Goal: Information Seeking & Learning: Learn about a topic

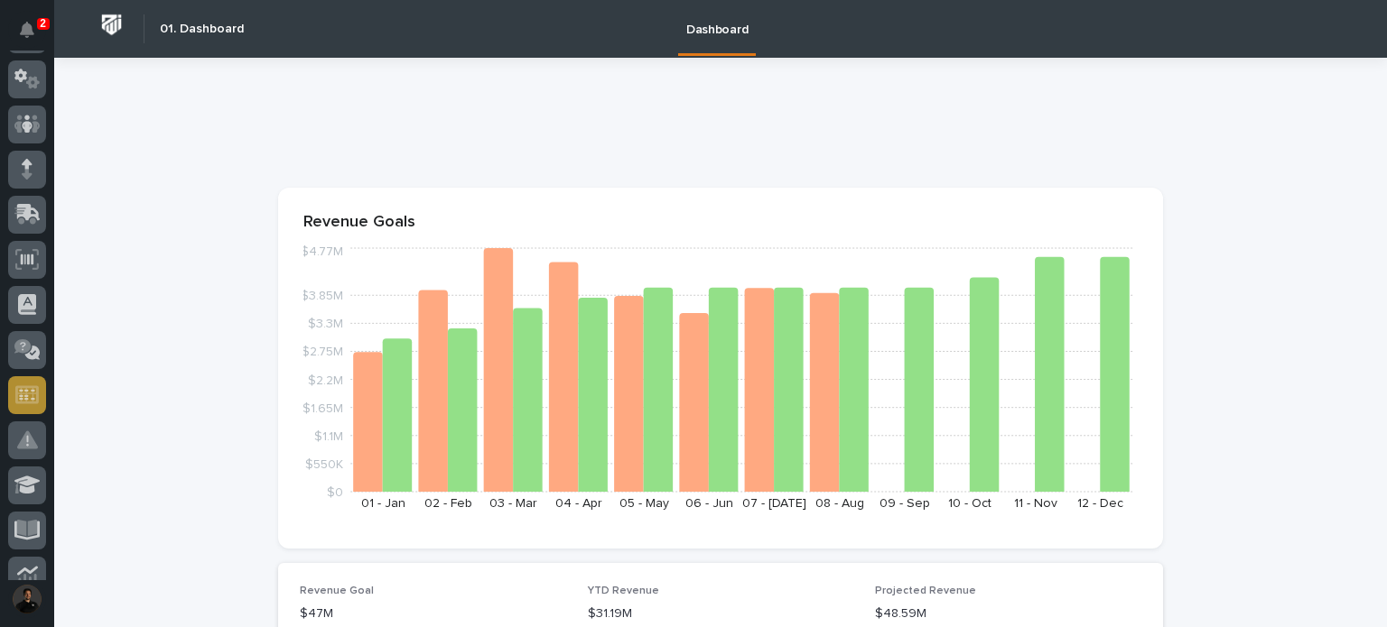
scroll to position [240, 0]
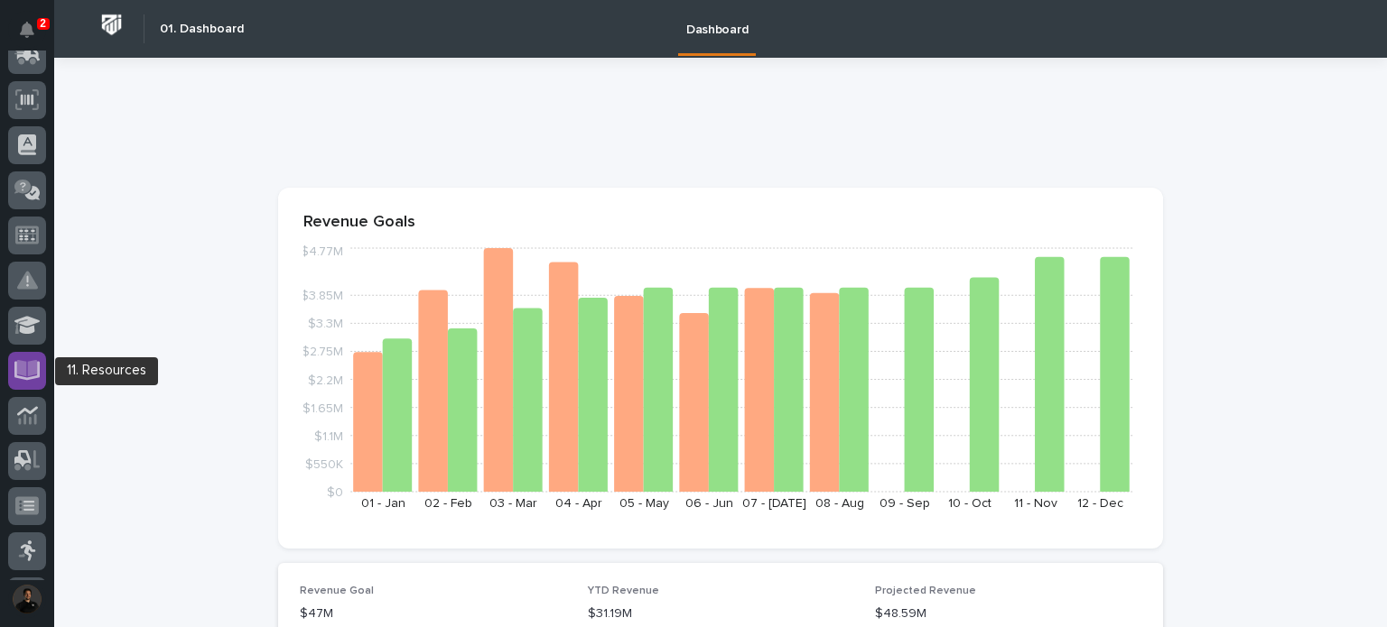
click at [34, 373] on icon at bounding box center [27, 368] width 21 height 17
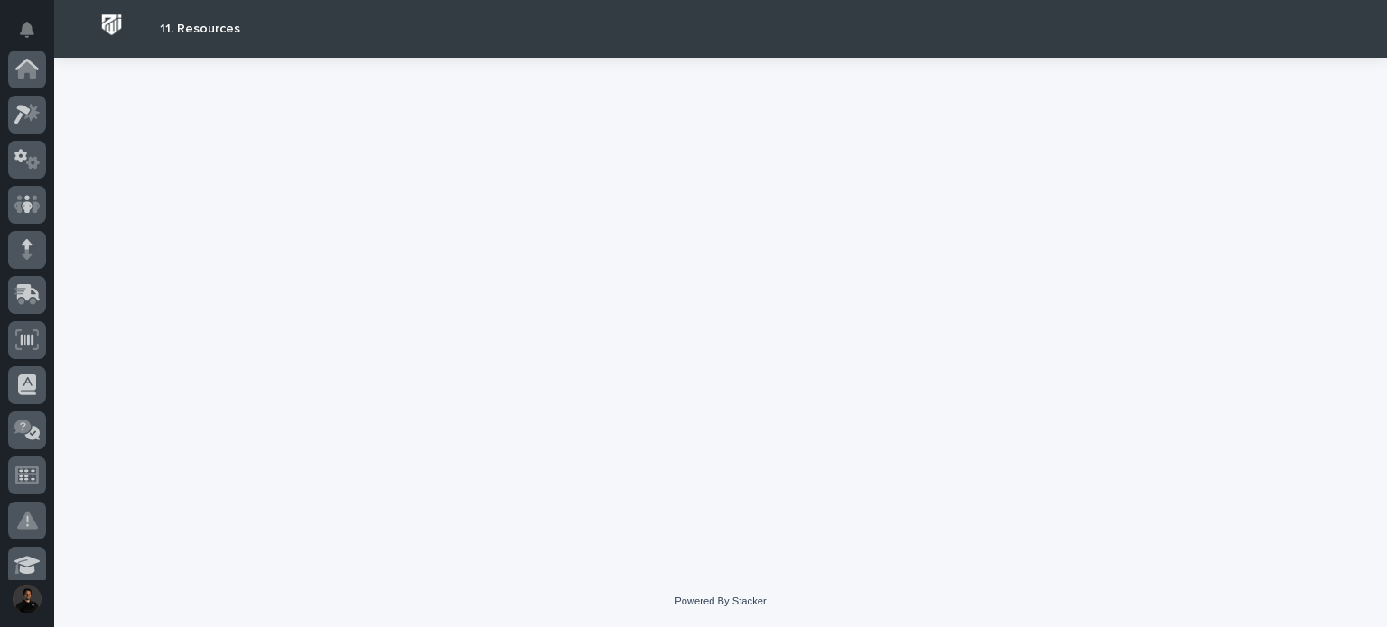
scroll to position [542, 0]
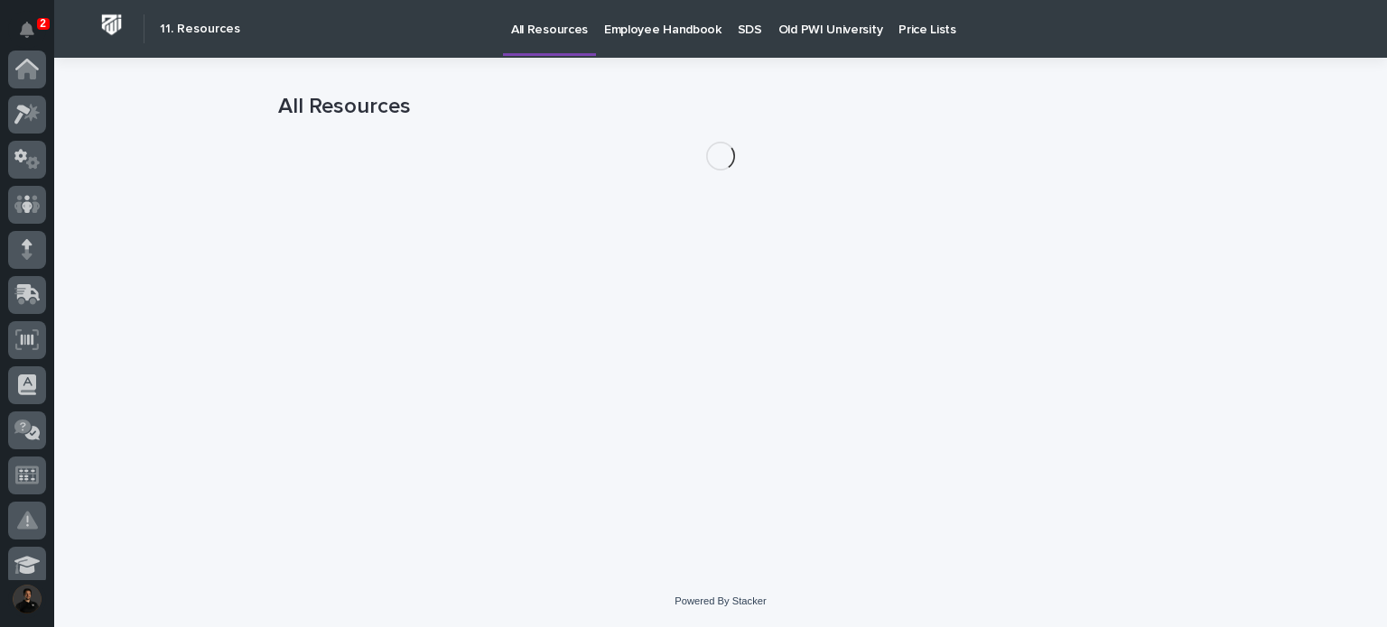
scroll to position [542, 0]
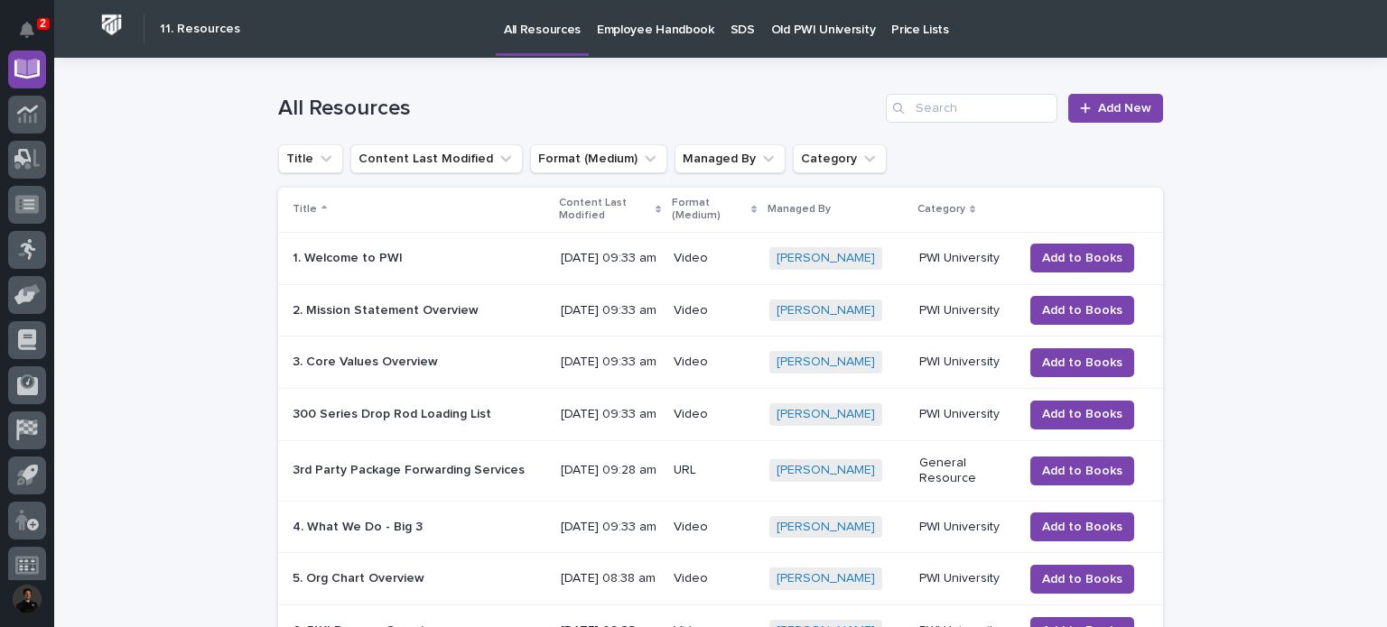
click at [826, 25] on p "Old PWI University" at bounding box center [823, 19] width 104 height 38
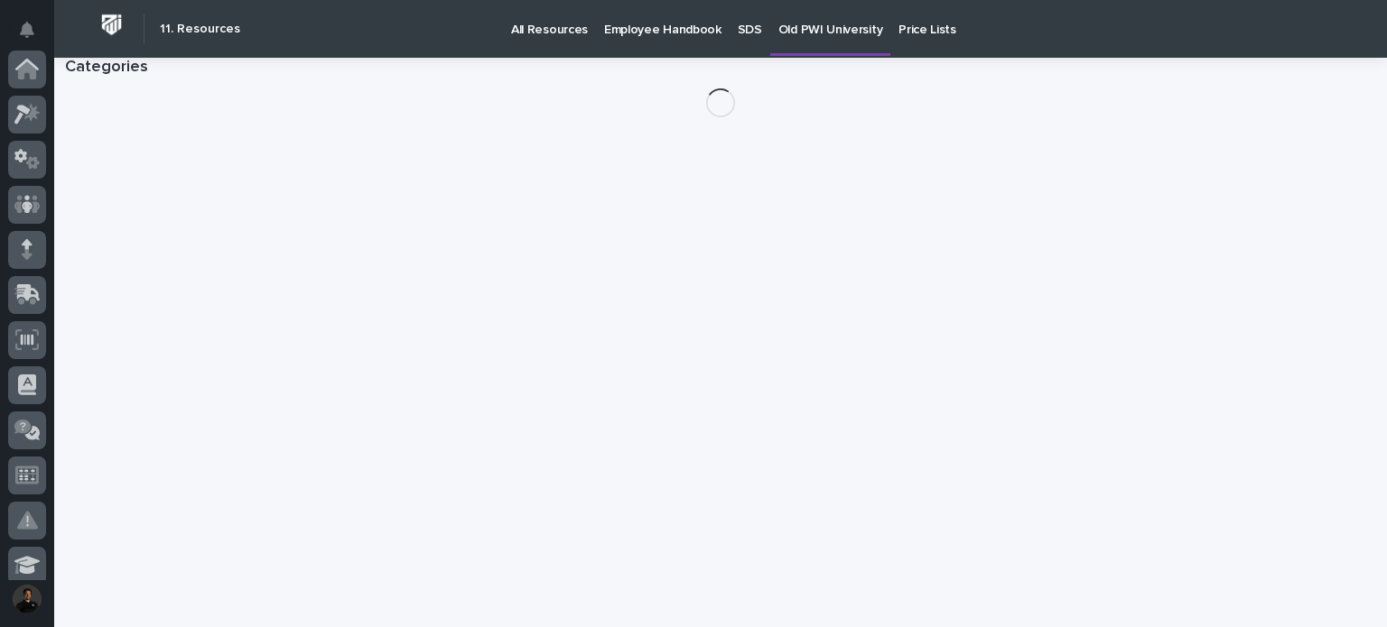
scroll to position [542, 0]
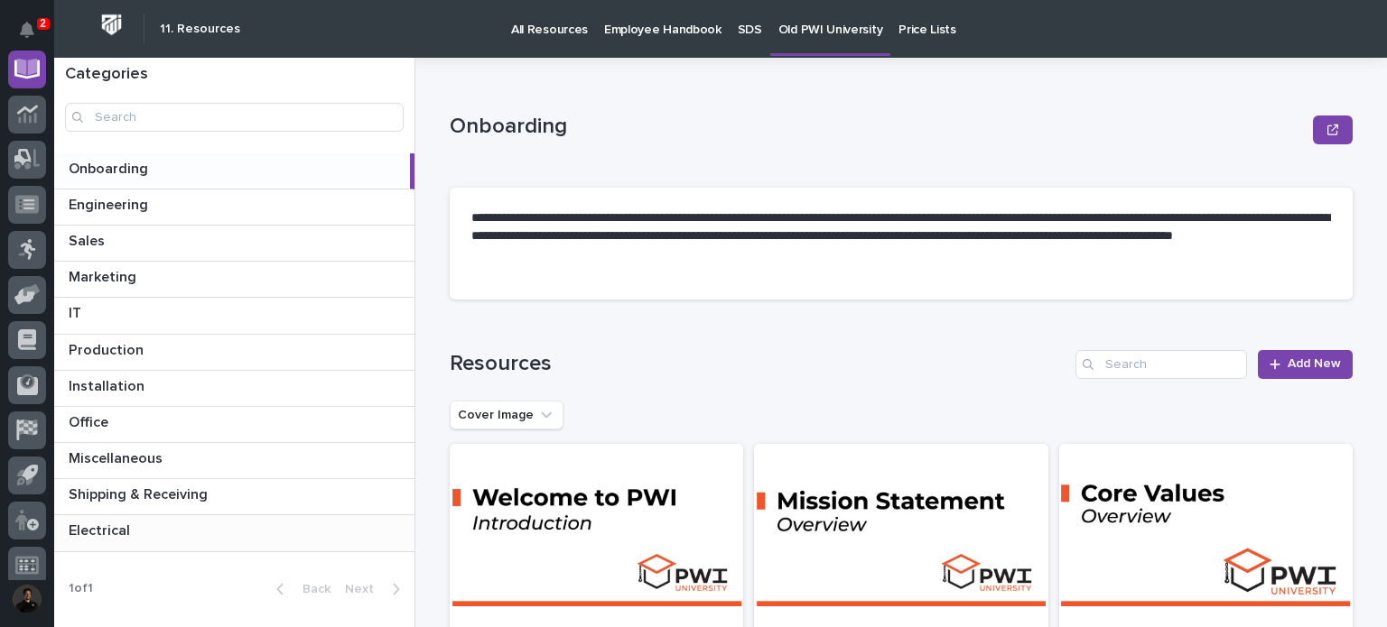
click at [159, 534] on p at bounding box center [238, 531] width 339 height 17
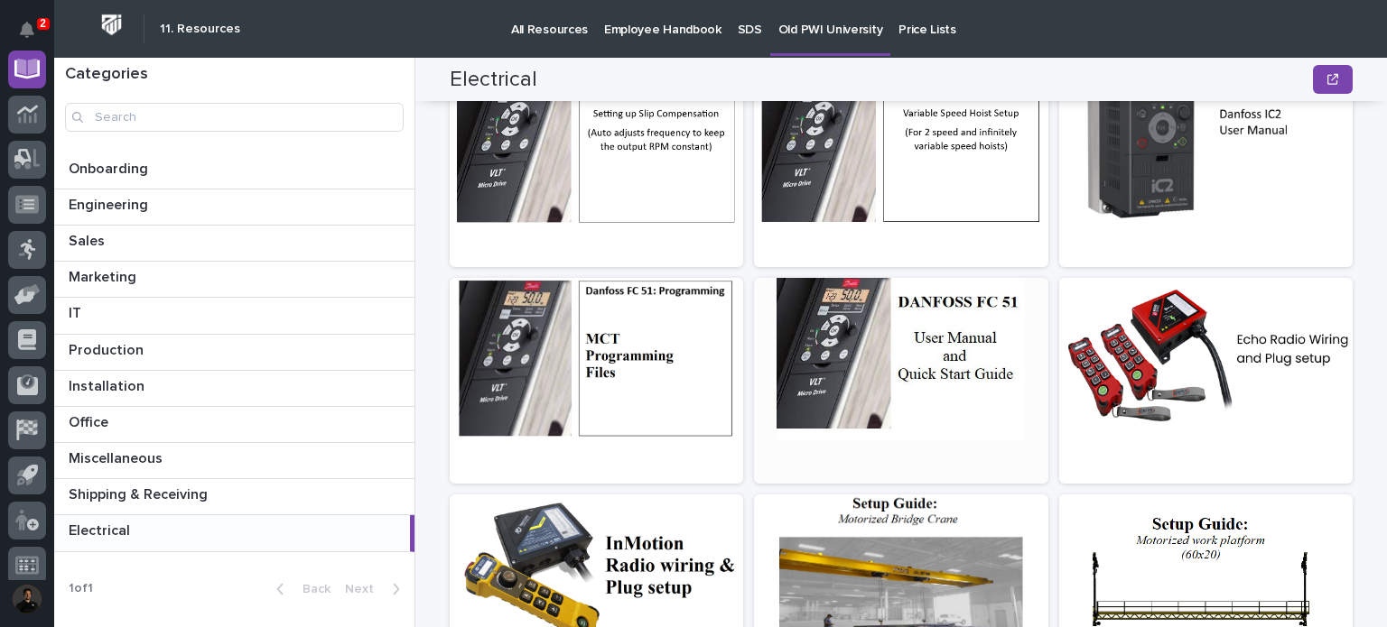
scroll to position [481, 0]
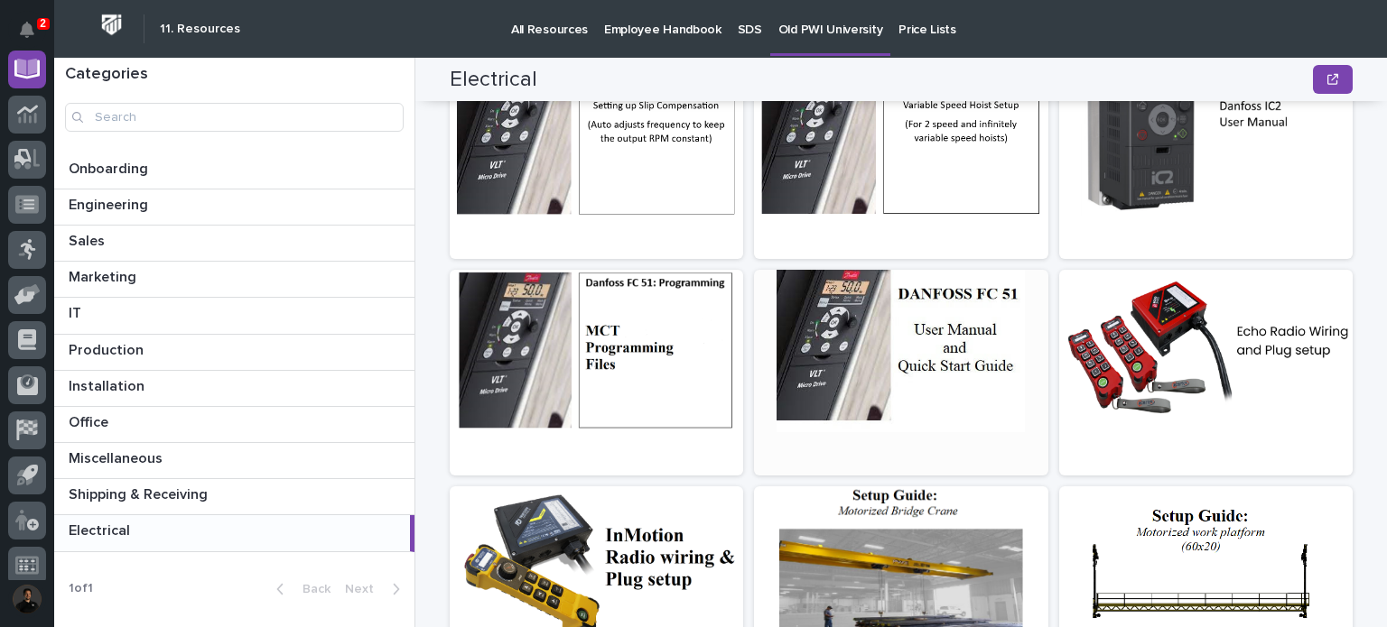
click at [832, 392] on div at bounding box center [900, 351] width 293 height 162
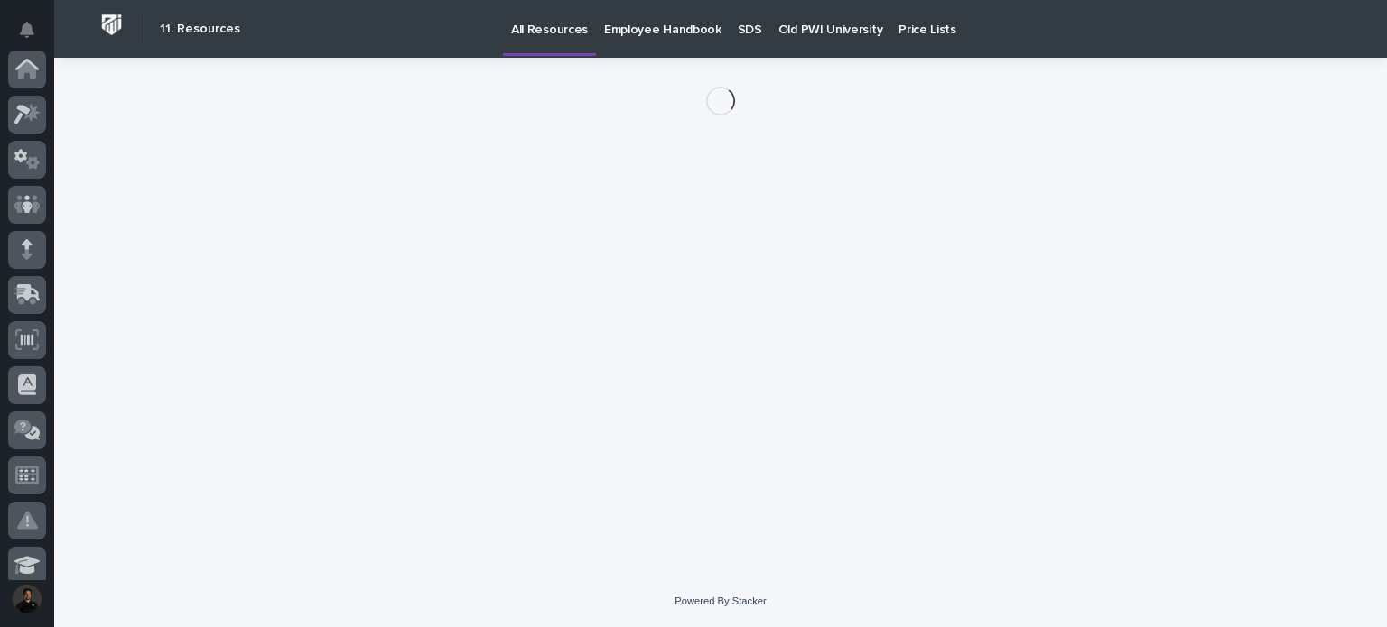
scroll to position [542, 0]
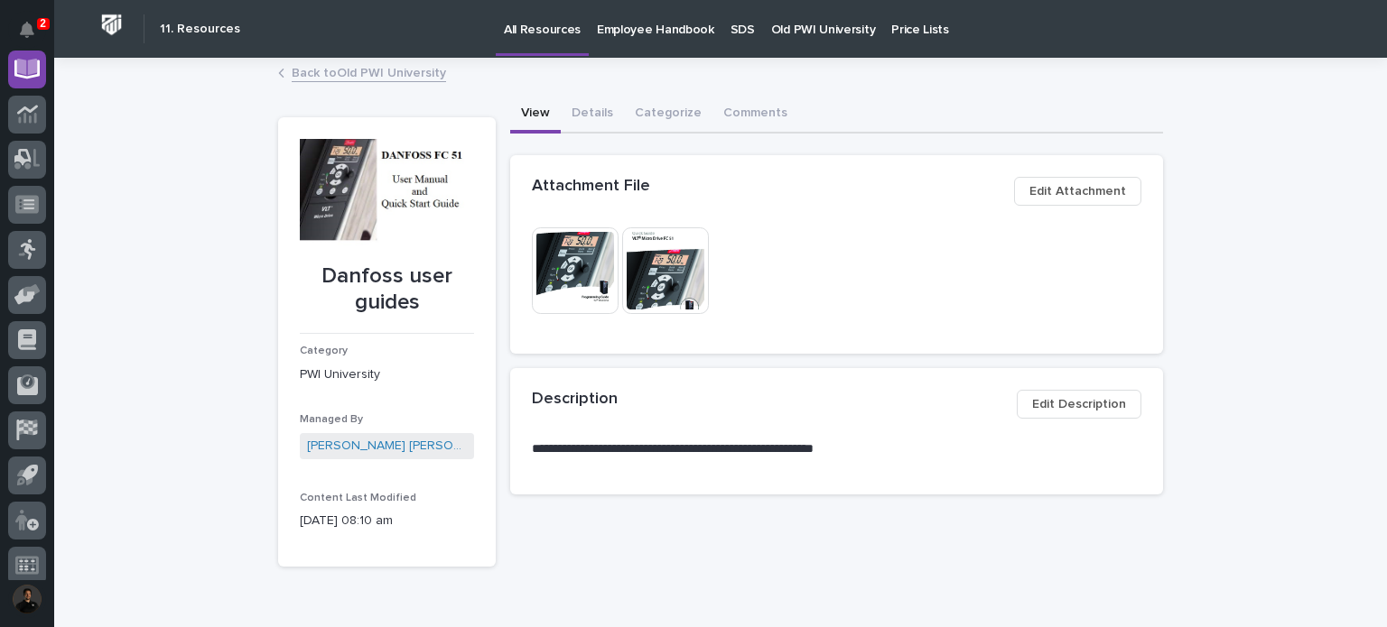
click at [576, 284] on img at bounding box center [575, 270] width 87 height 87
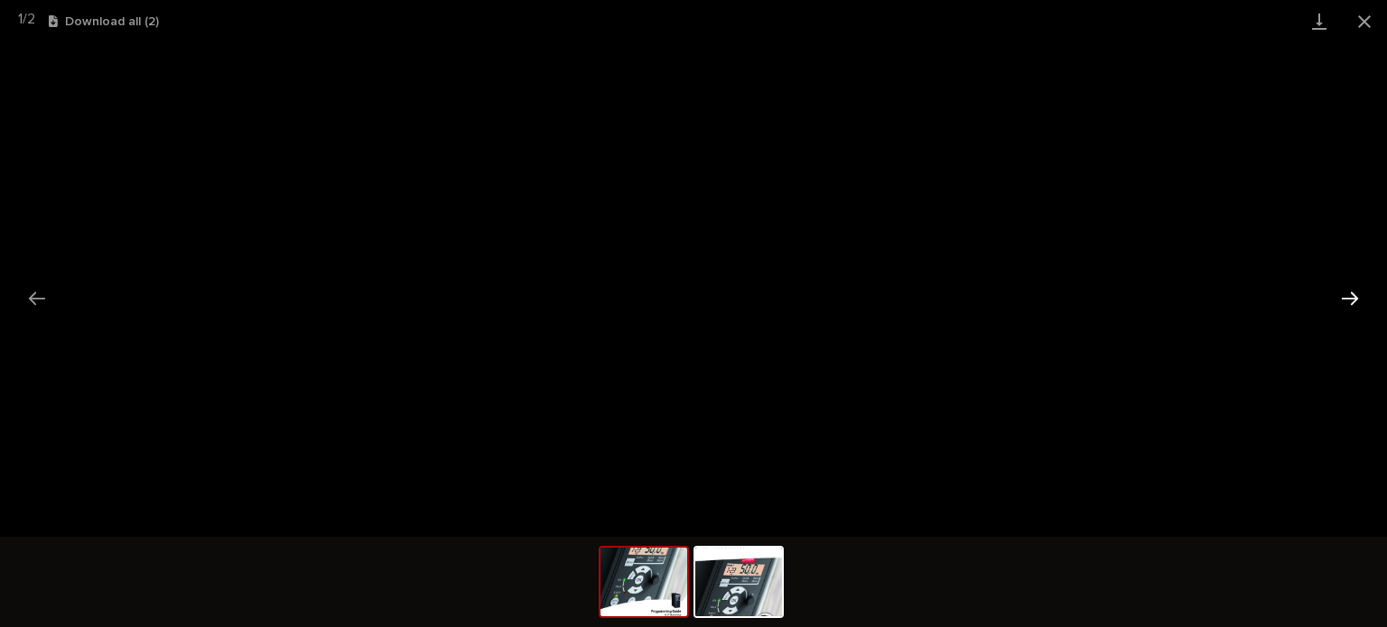
click at [1334, 312] on button "Next slide" at bounding box center [1350, 298] width 38 height 35
click at [1374, 19] on button "Close gallery" at bounding box center [1364, 21] width 45 height 42
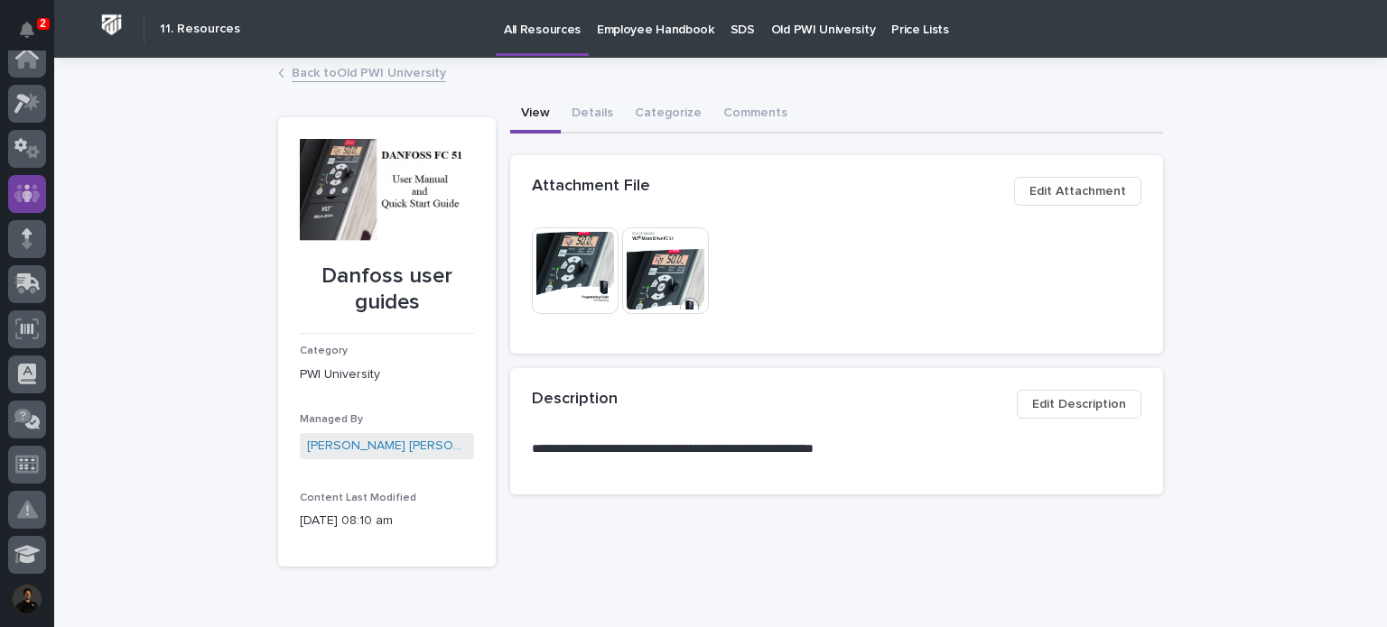
scroll to position [0, 0]
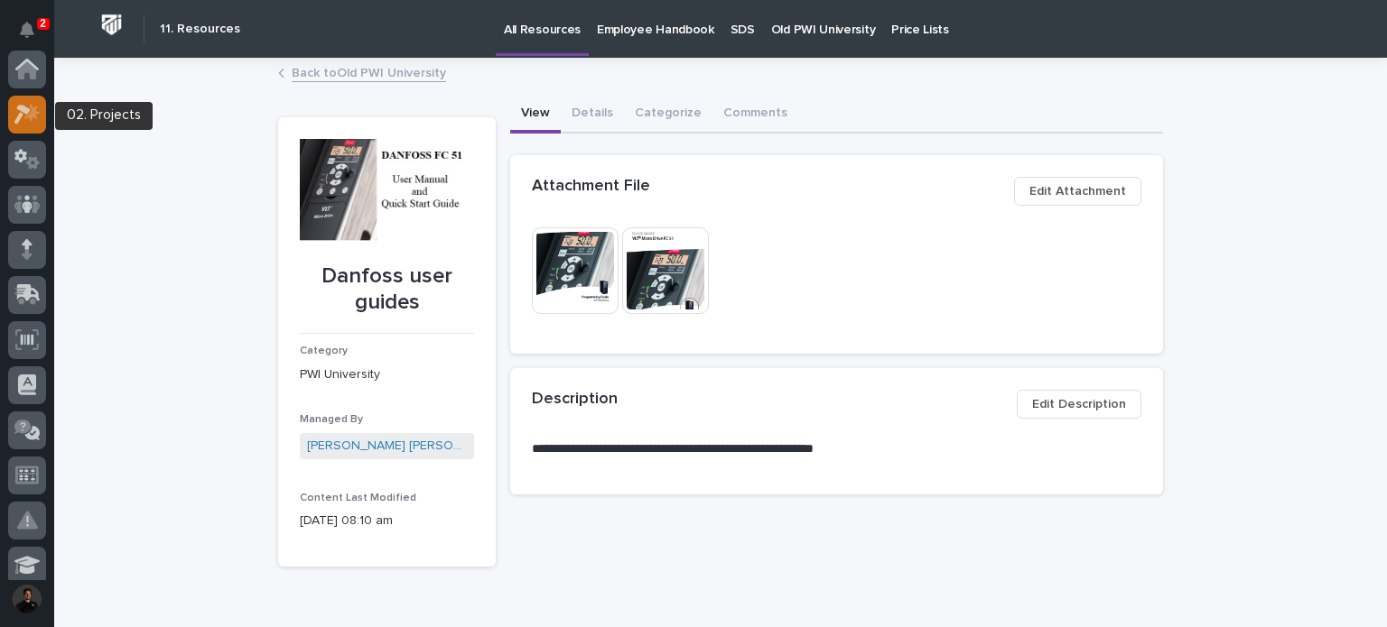
click at [28, 119] on icon at bounding box center [27, 114] width 26 height 21
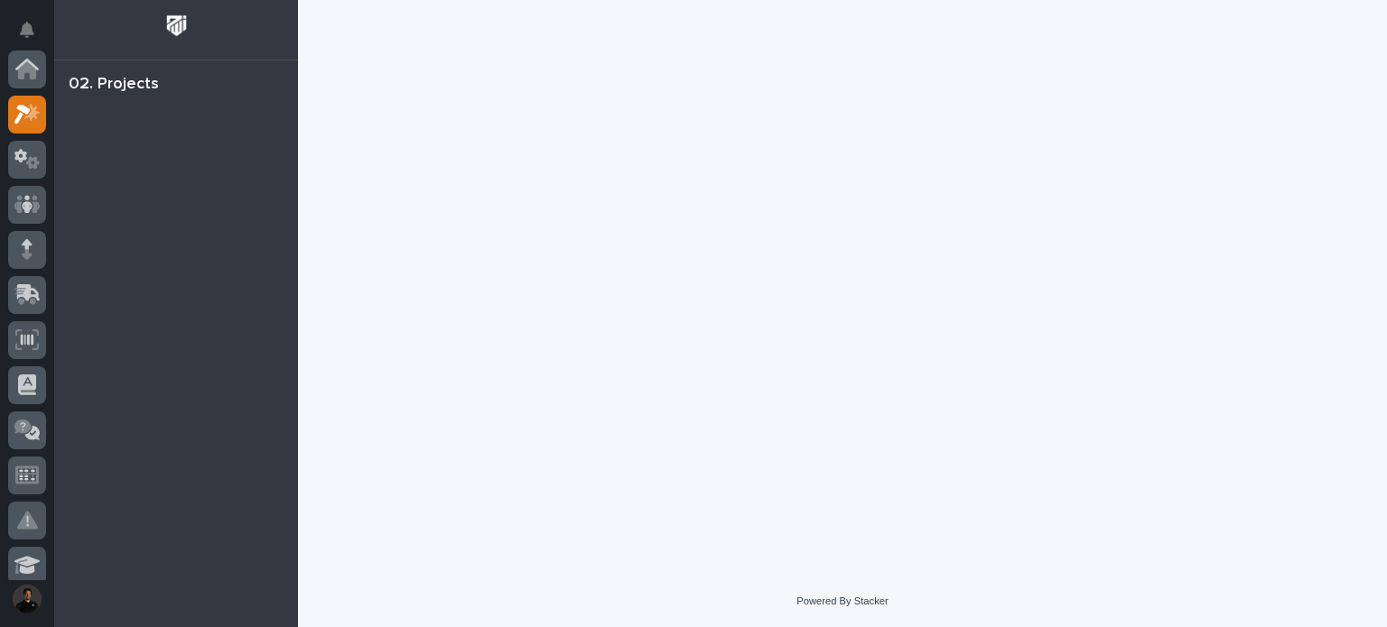
scroll to position [45, 0]
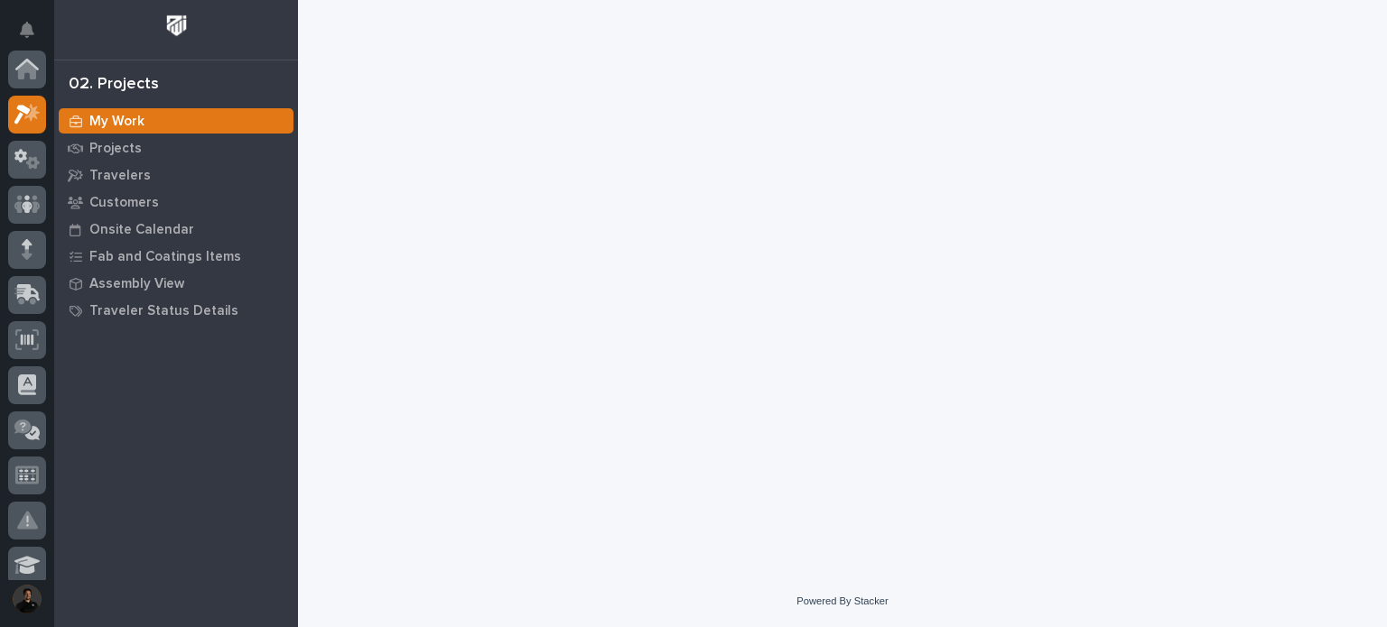
scroll to position [45, 0]
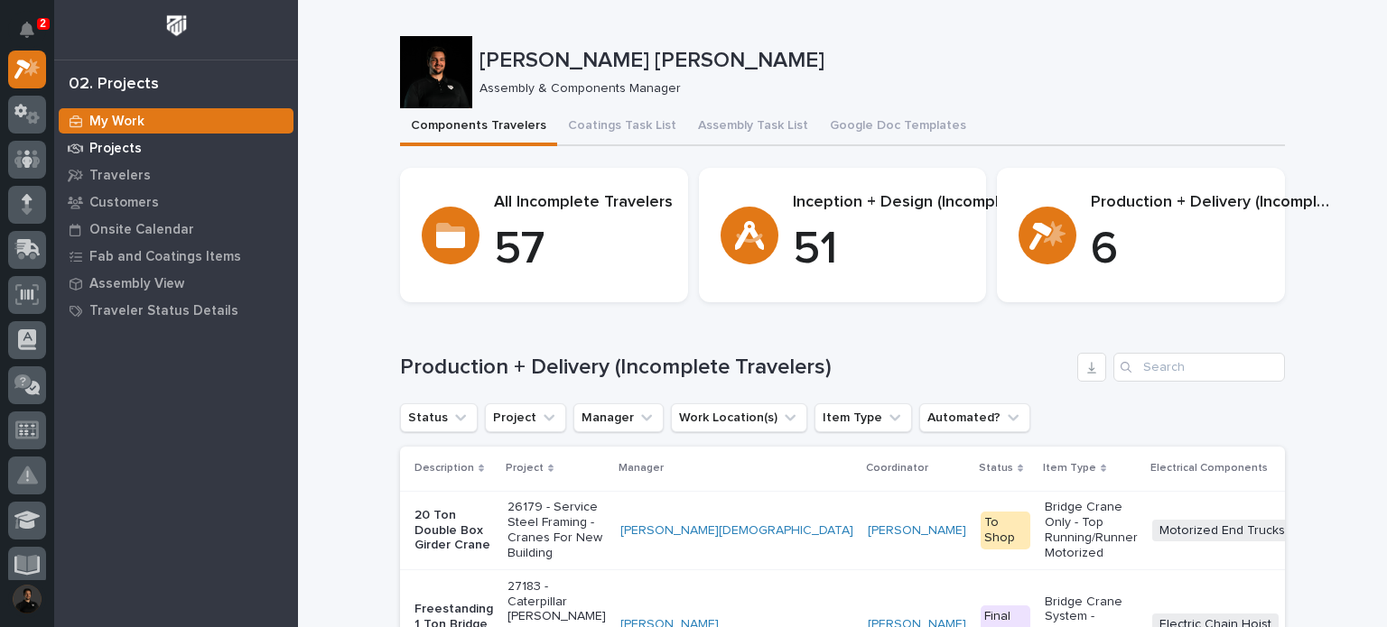
click at [100, 148] on p "Projects" at bounding box center [115, 149] width 52 height 16
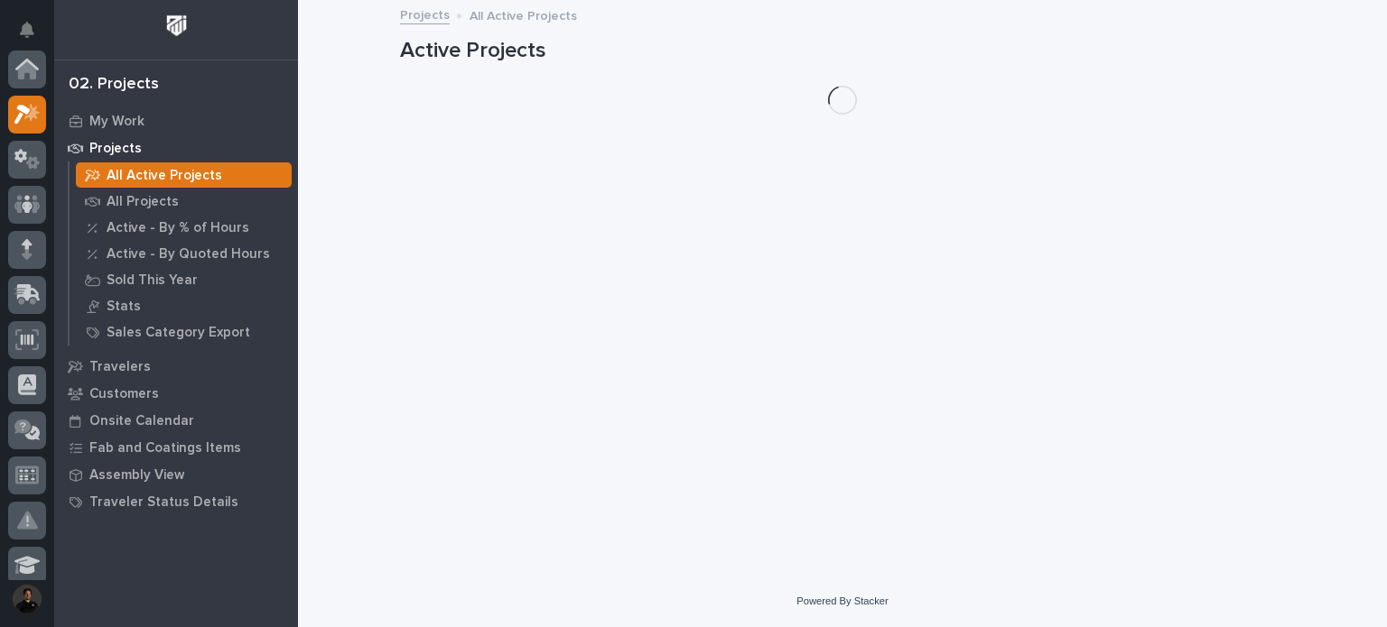
scroll to position [45, 0]
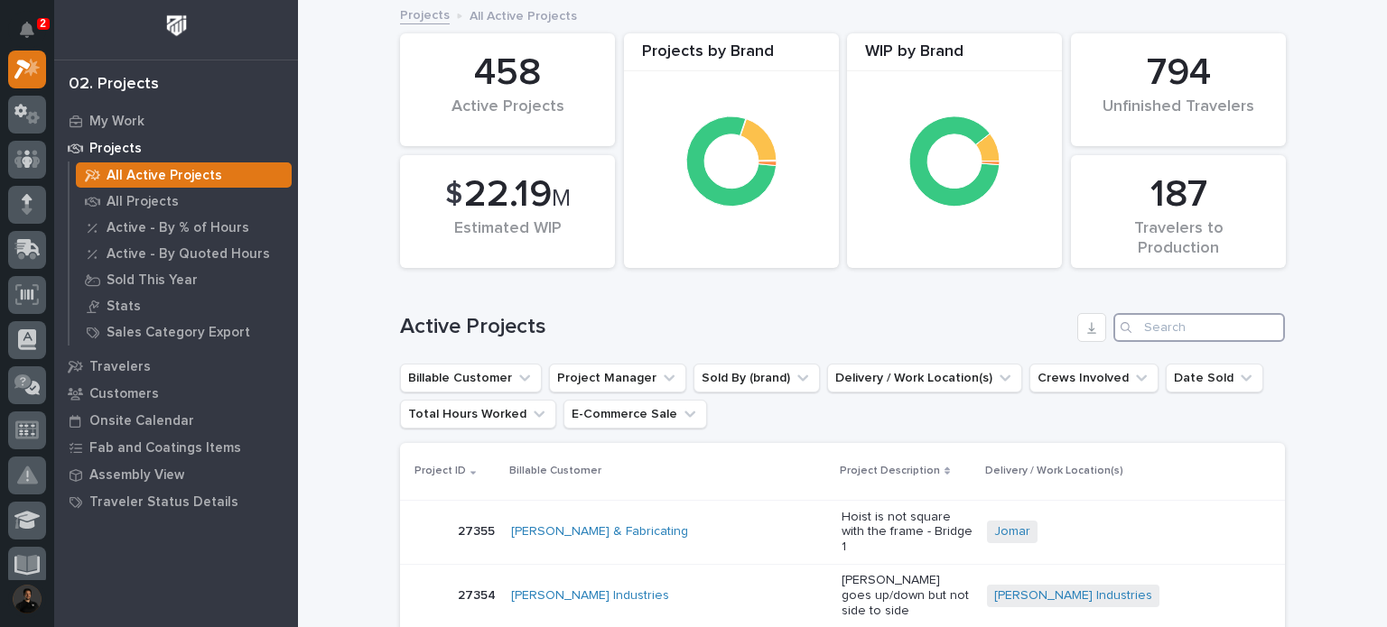
click at [1158, 329] on input "Search" at bounding box center [1199, 327] width 172 height 29
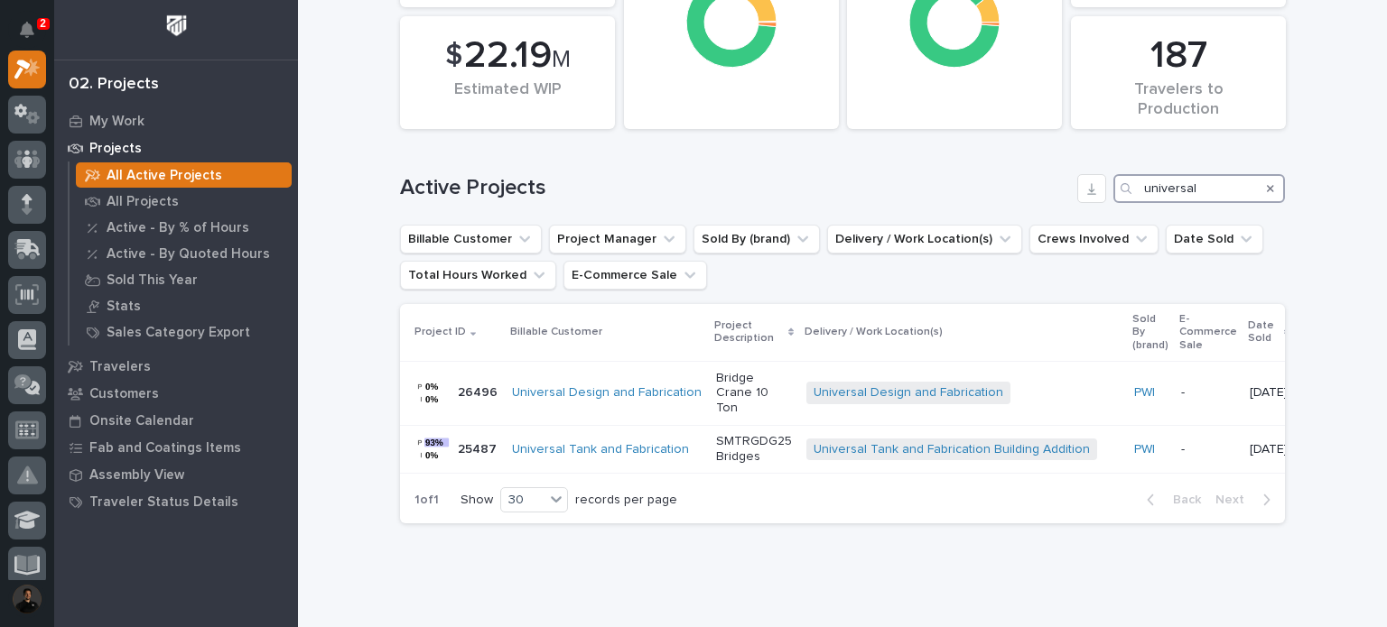
scroll to position [181, 0]
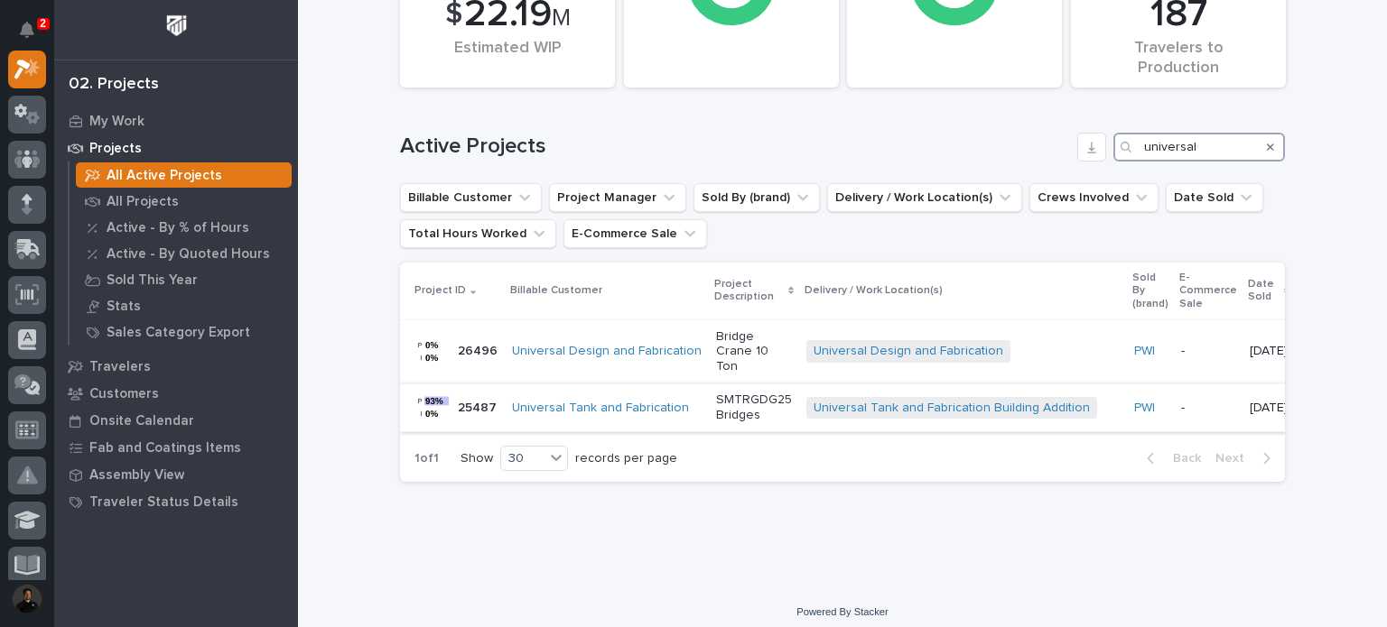
type input "universal"
click at [716, 408] on div "SMTRGDG25 Bridges" at bounding box center [754, 407] width 76 height 45
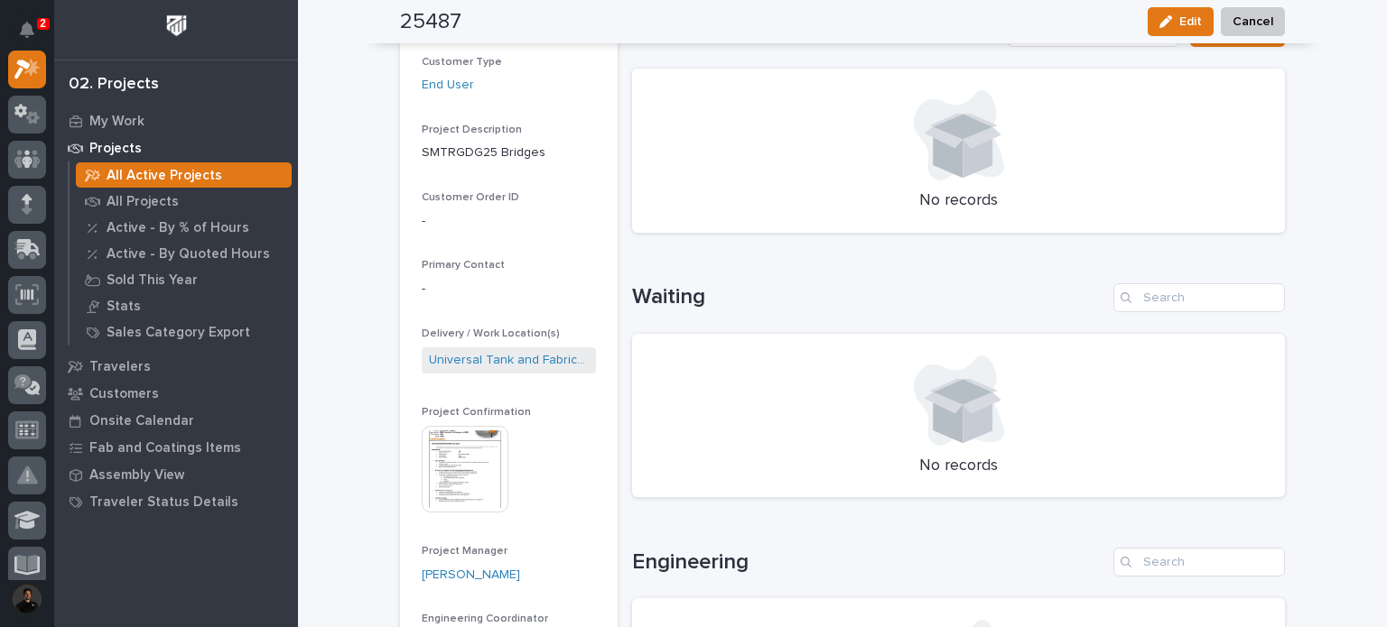
scroll to position [481, 0]
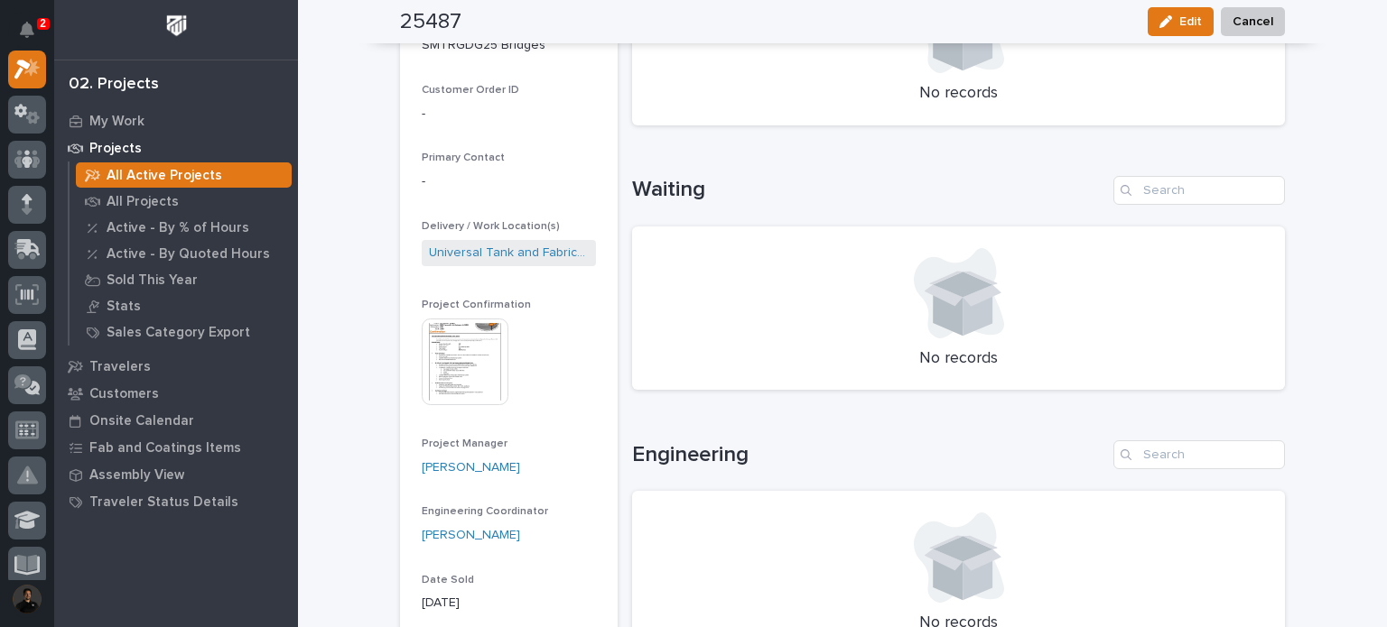
click at [453, 323] on img at bounding box center [465, 362] width 87 height 87
